Goal: Task Accomplishment & Management: Use online tool/utility

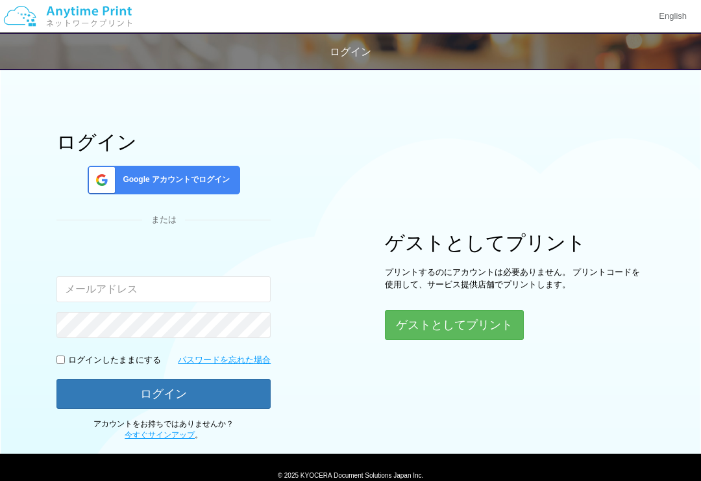
click at [451, 329] on button "ゲストとしてプリント" at bounding box center [454, 325] width 139 height 30
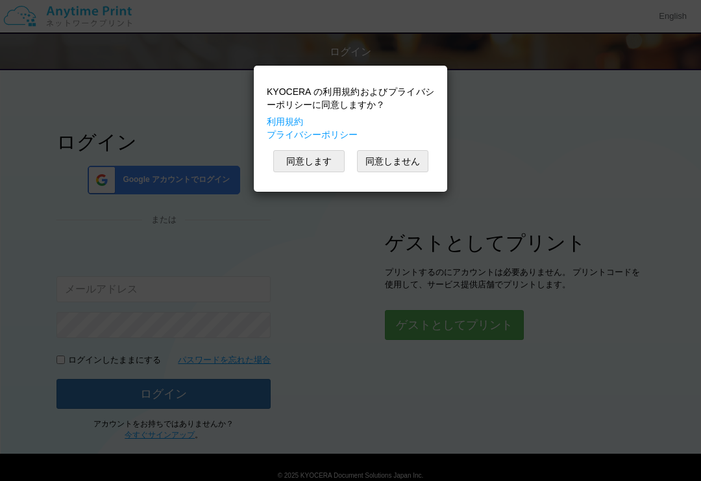
click at [311, 168] on button "同意します" at bounding box center [308, 161] width 71 height 22
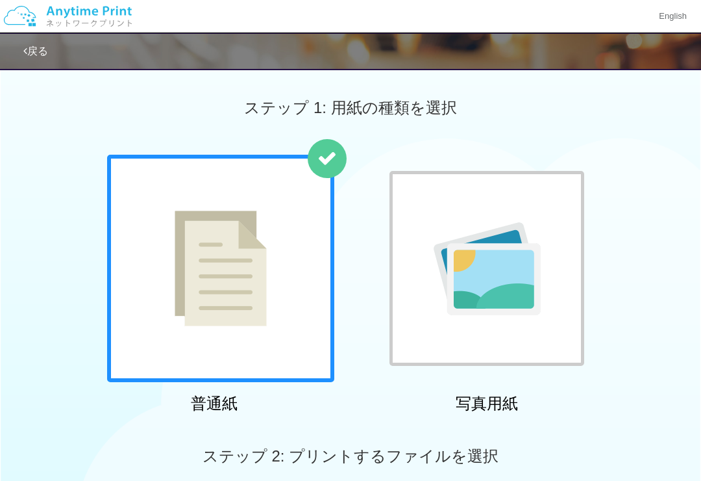
click at [240, 268] on img at bounding box center [221, 268] width 92 height 116
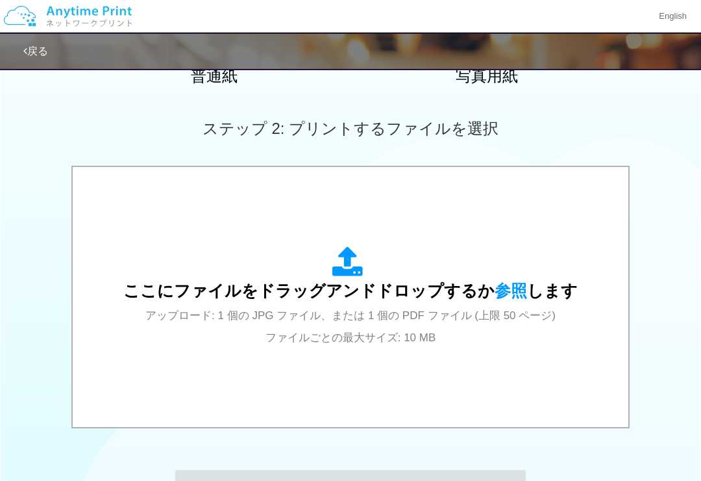
scroll to position [331, 0]
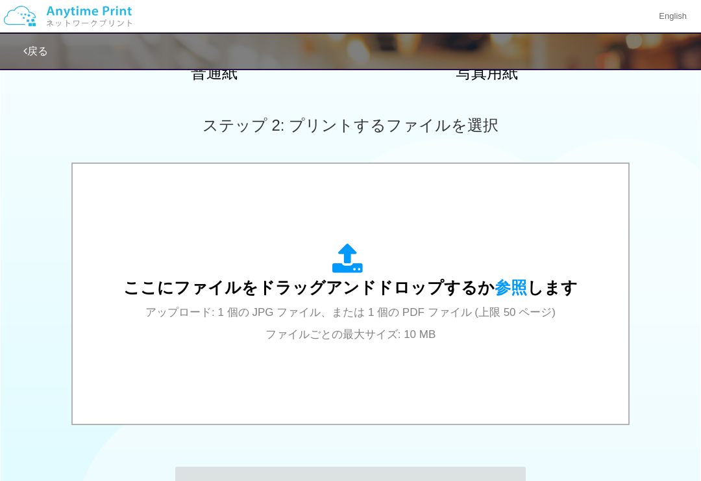
click at [514, 288] on span "参照" at bounding box center [511, 287] width 32 height 18
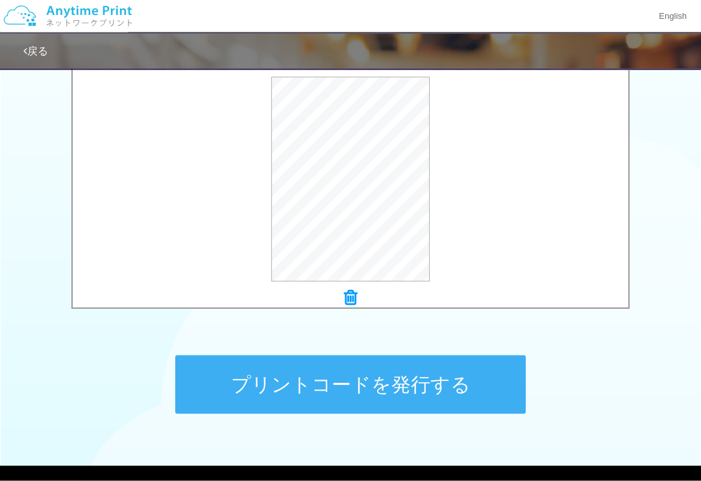
scroll to position [442, 0]
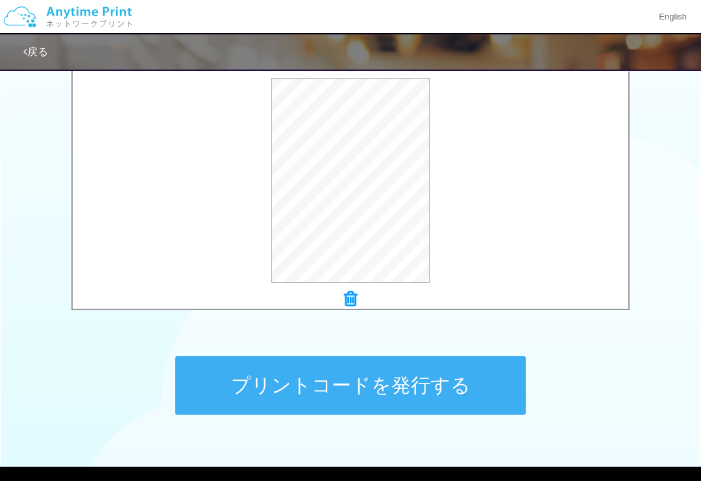
click at [361, 386] on button "プリントコードを発行する" at bounding box center [350, 384] width 351 height 58
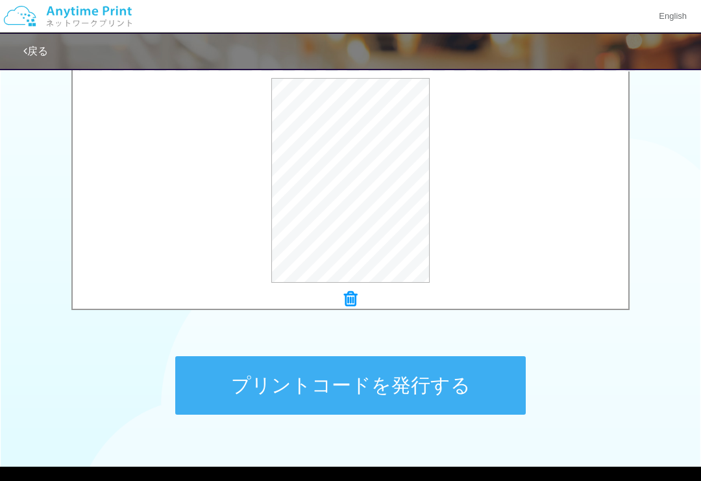
scroll to position [0, 0]
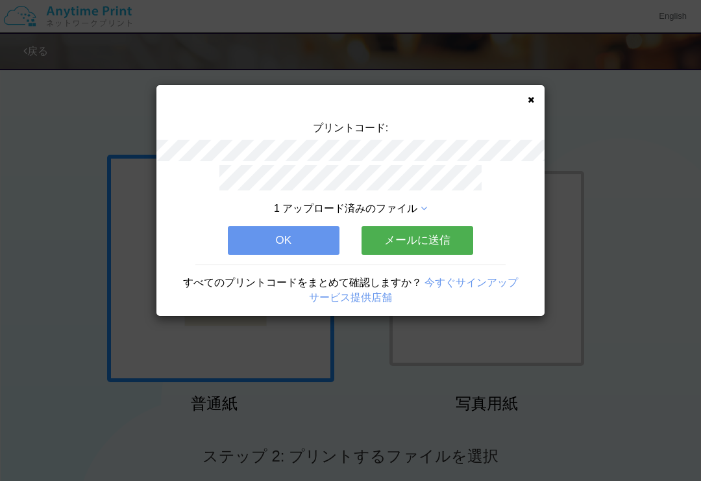
click at [421, 233] on button "メールに送信" at bounding box center [418, 240] width 112 height 29
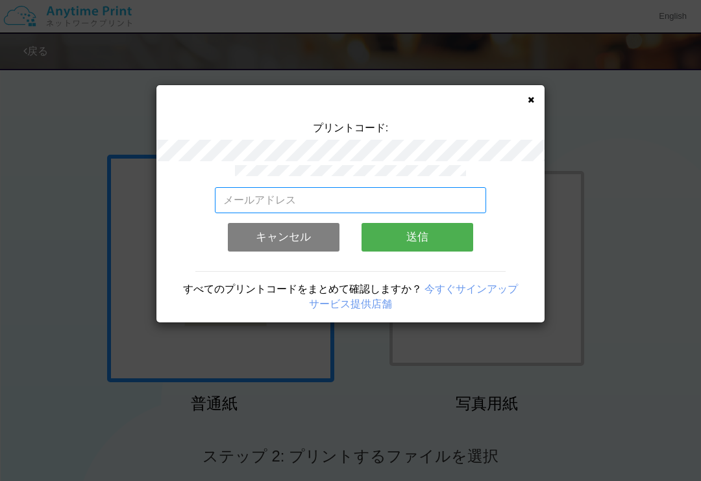
click at [304, 197] on input "email" at bounding box center [351, 200] width 272 height 26
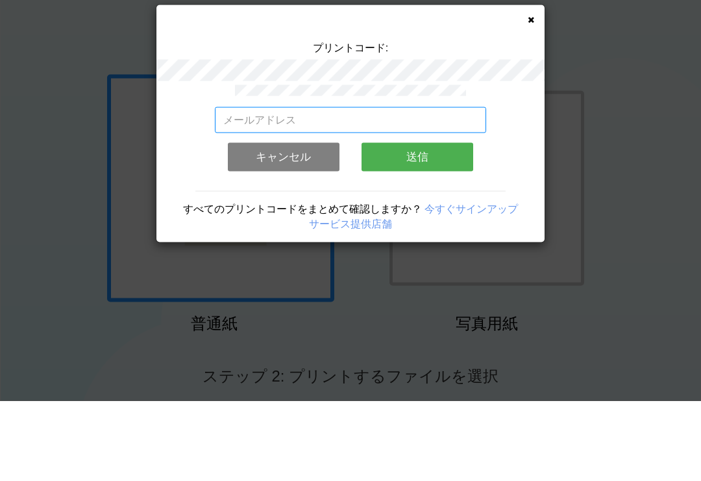
type input "[EMAIL_ADDRESS][DOMAIN_NAME]"
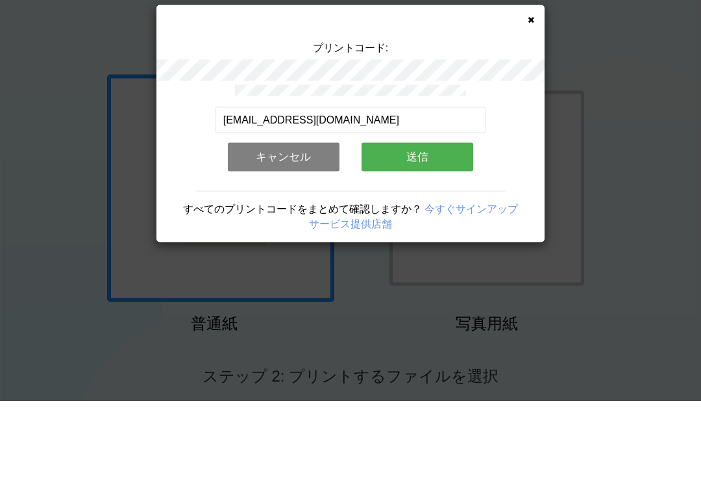
scroll to position [81, 0]
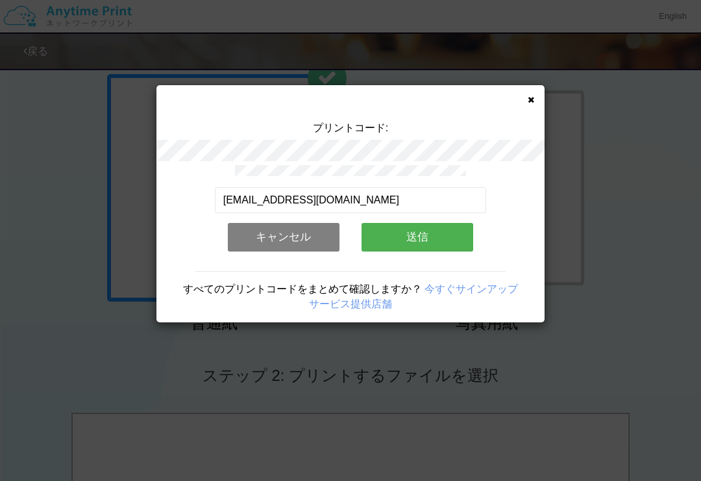
click at [425, 241] on button "送信" at bounding box center [418, 237] width 112 height 29
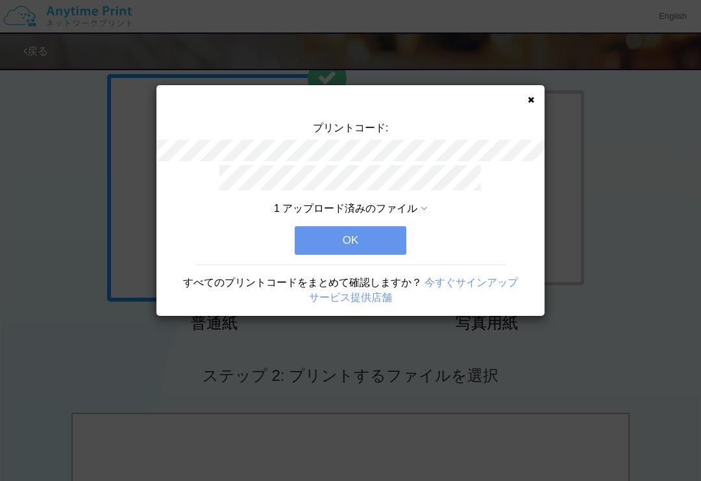
click at [355, 230] on button "OK" at bounding box center [351, 240] width 112 height 29
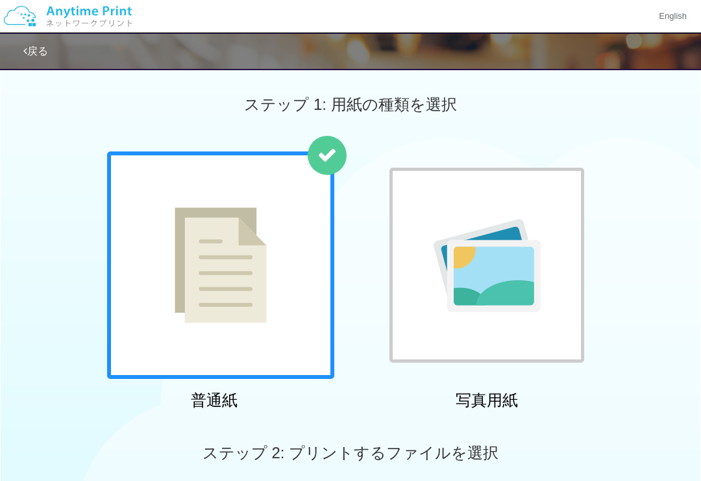
scroll to position [0, 0]
